Goal: Information Seeking & Learning: Learn about a topic

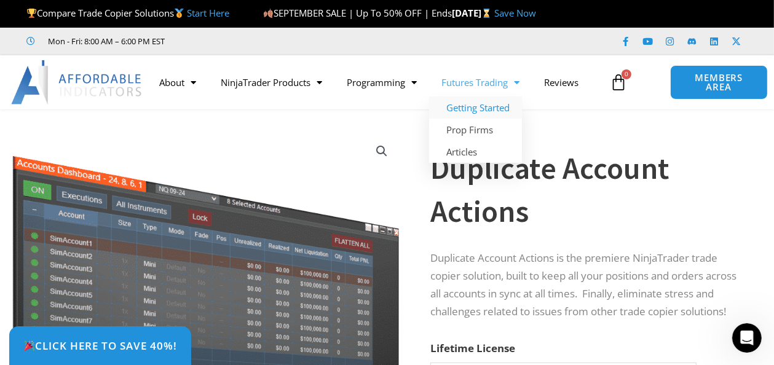
click at [487, 111] on link "Getting Started" at bounding box center [475, 108] width 93 height 22
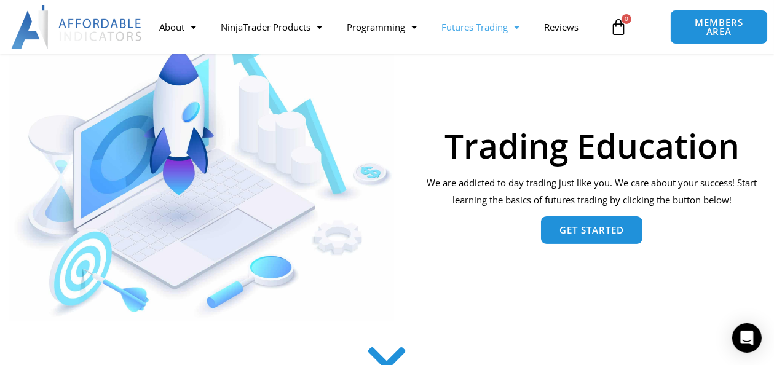
click at [581, 234] on span "Get Started" at bounding box center [592, 230] width 65 height 9
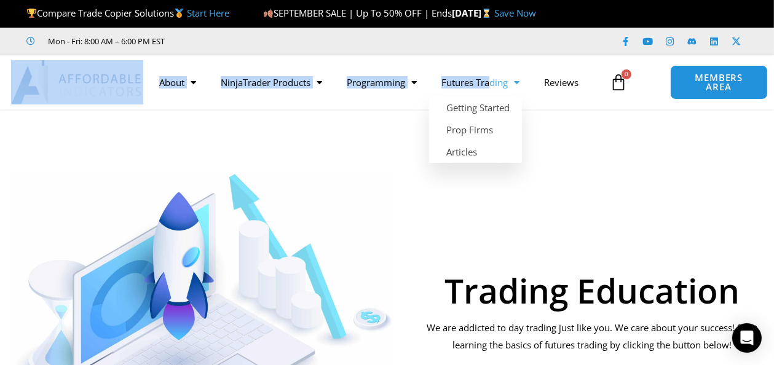
drag, startPoint x: 529, startPoint y: 38, endPoint x: 495, endPoint y: 89, distance: 61.3
click at [495, 89] on header "Compare Trade Copier Solutions Start Here SEPTEMBER SALE | Up To 50% OFF | Ends…" at bounding box center [387, 55] width 774 height 110
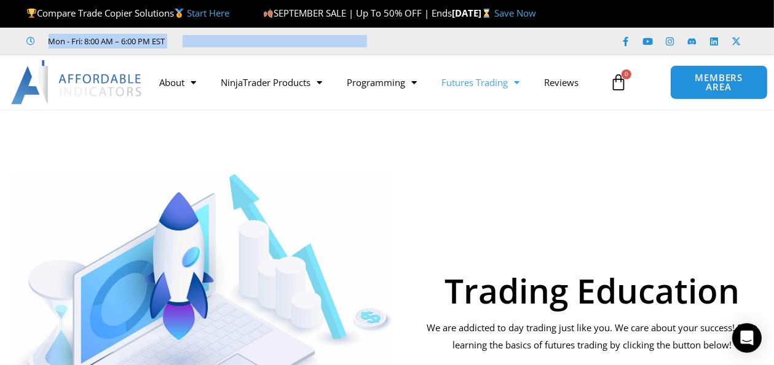
drag, startPoint x: 639, startPoint y: 15, endPoint x: 608, endPoint y: 23, distance: 32.2
click at [609, 40] on header "Compare Trade Copier Solutions Start Here SEPTEMBER SALE | Up To 50% OFF | Ends…" at bounding box center [387, 55] width 774 height 110
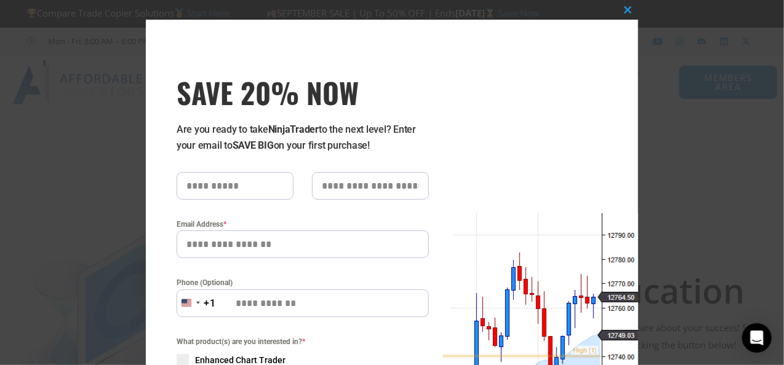
drag, startPoint x: 225, startPoint y: 188, endPoint x: 245, endPoint y: 189, distance: 20.4
click at [225, 188] on input "SAVE 20% NOW popup" at bounding box center [235, 186] width 117 height 28
type input "*****"
type input "********"
type input "**********"
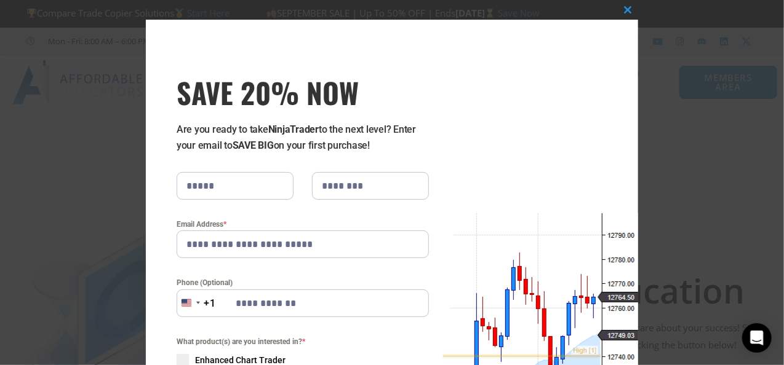
scroll to position [296, 0]
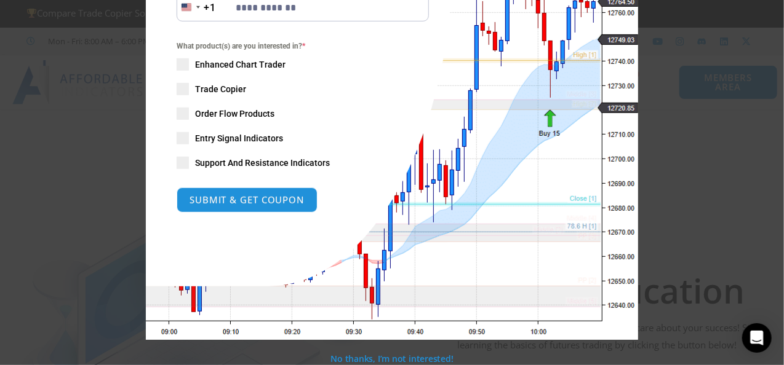
click at [170, 61] on div "What product(s) are you interested in? * Enhanced Chart Trader Trade Copier Ord…" at bounding box center [302, 104] width 271 height 129
click at [178, 68] on span "SAVE 20% NOW popup" at bounding box center [183, 64] width 12 height 12
click at [180, 84] on span "SAVE 20% NOW popup" at bounding box center [183, 89] width 12 height 12
click at [182, 114] on span "SAVE 20% NOW popup" at bounding box center [183, 114] width 12 height 12
click at [182, 140] on span "SAVE 20% NOW popup" at bounding box center [183, 138] width 12 height 12
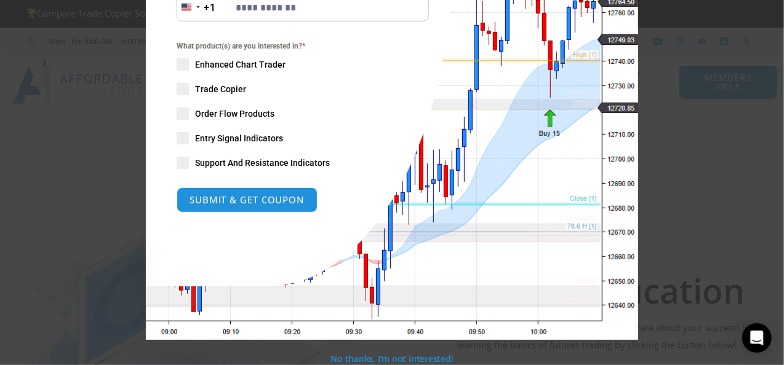
click at [186, 164] on div "What product(s) are you interested in? * Enhanced Chart Trader Trade Copier Ord…" at bounding box center [303, 104] width 252 height 129
click at [178, 165] on span "SAVE 20% NOW popup" at bounding box center [183, 163] width 12 height 12
click at [233, 204] on button "SUBMIT & GET COUPON" at bounding box center [247, 200] width 141 height 25
type input "**********"
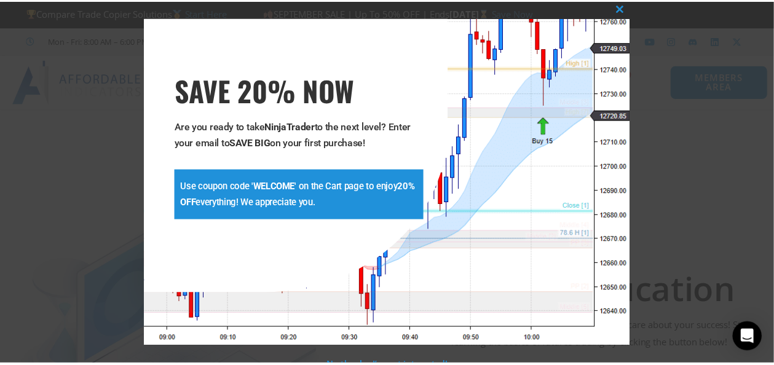
scroll to position [0, 0]
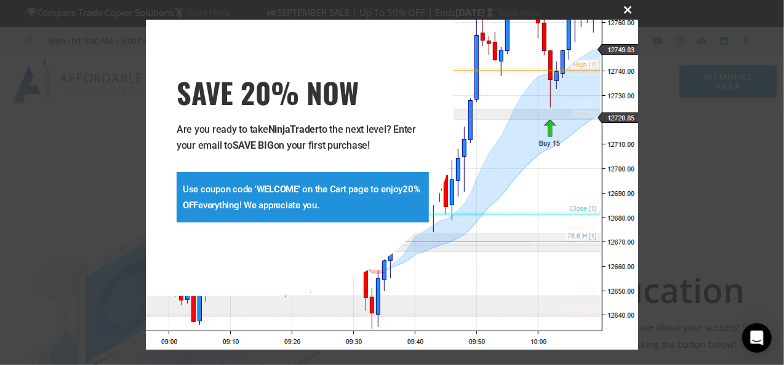
click at [622, 13] on button "Close this module" at bounding box center [628, 10] width 20 height 20
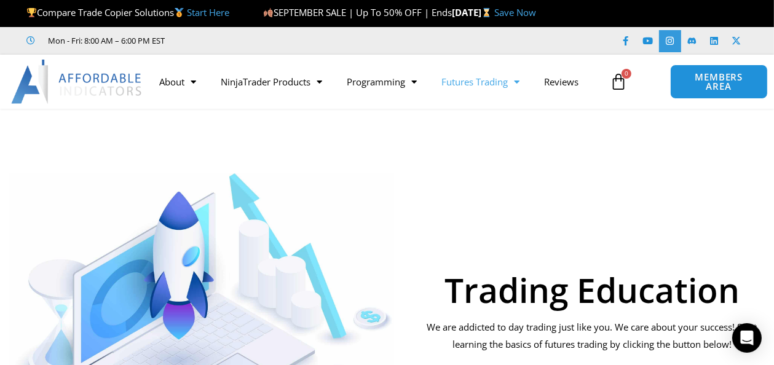
click at [672, 42] on icon at bounding box center [670, 40] width 9 height 9
